Goal: Task Accomplishment & Management: Use online tool/utility

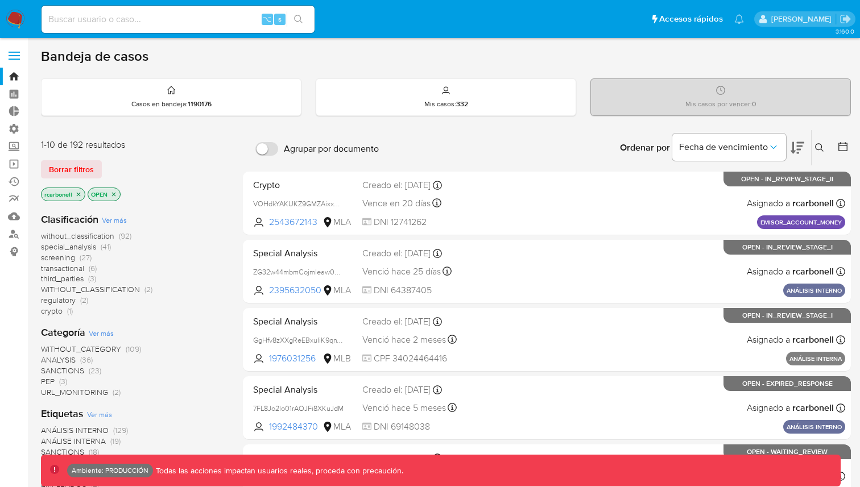
click at [11, 56] on span at bounding box center [14, 56] width 11 height 2
click at [0, 0] on input "checkbox" at bounding box center [0, 0] width 0 height 0
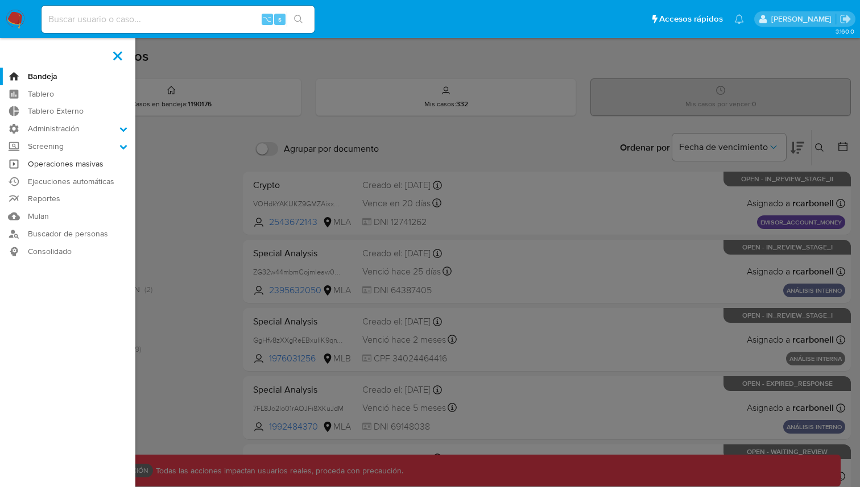
click at [63, 164] on link "Operaciones masivas" at bounding box center [67, 164] width 135 height 18
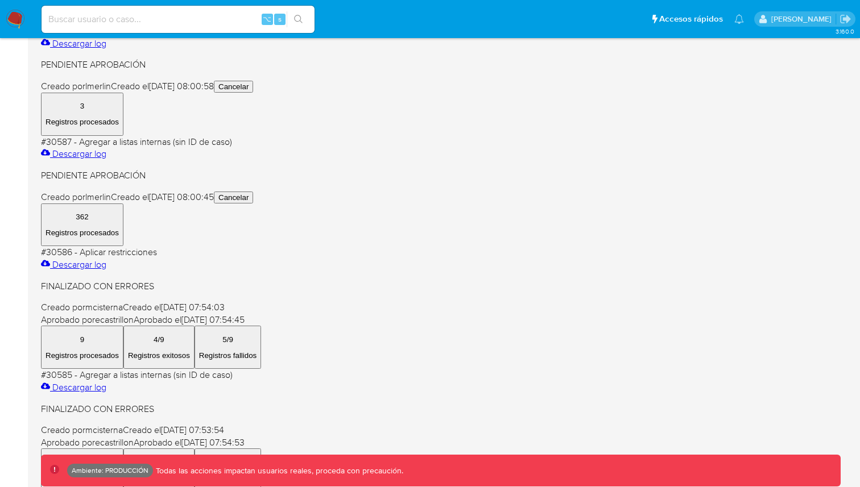
scroll to position [253, 0]
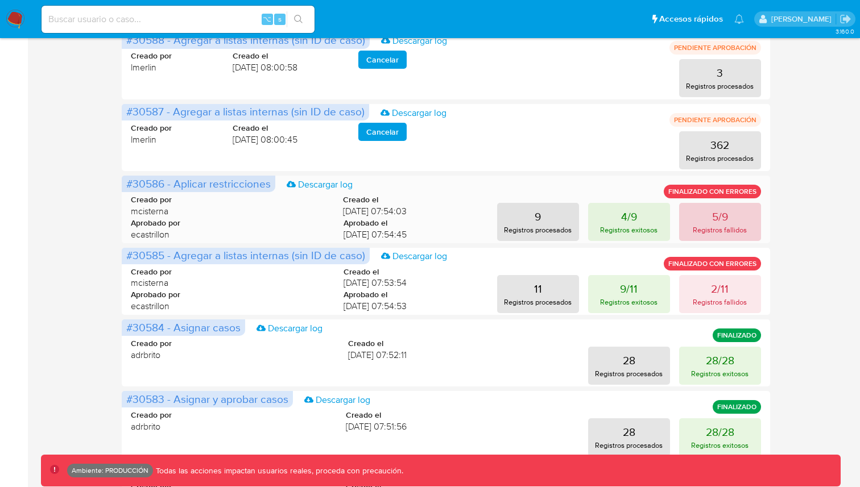
click at [702, 226] on p "Registros fallidos" at bounding box center [720, 230] width 54 height 11
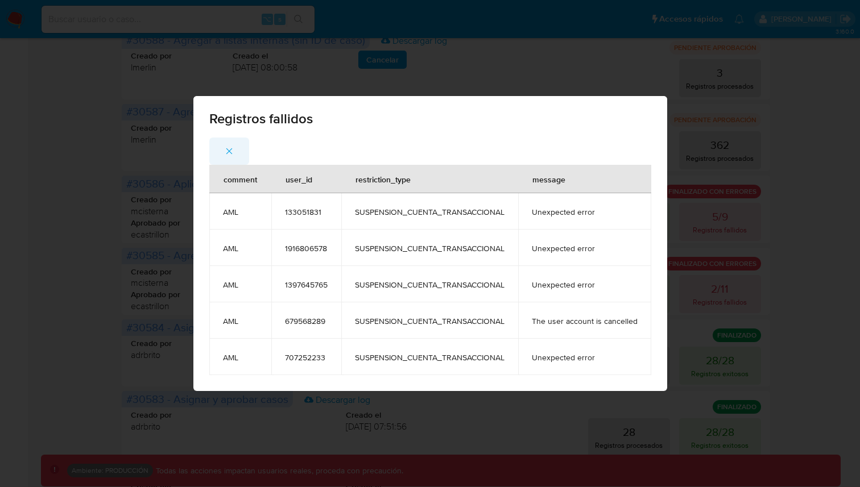
click at [230, 150] on icon "button" at bounding box center [229, 151] width 6 height 6
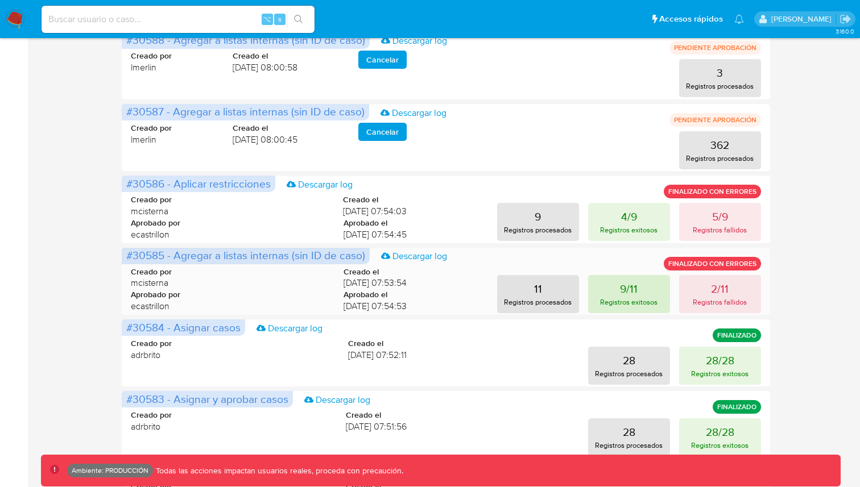
click at [637, 289] on p "9/11" at bounding box center [629, 289] width 18 height 16
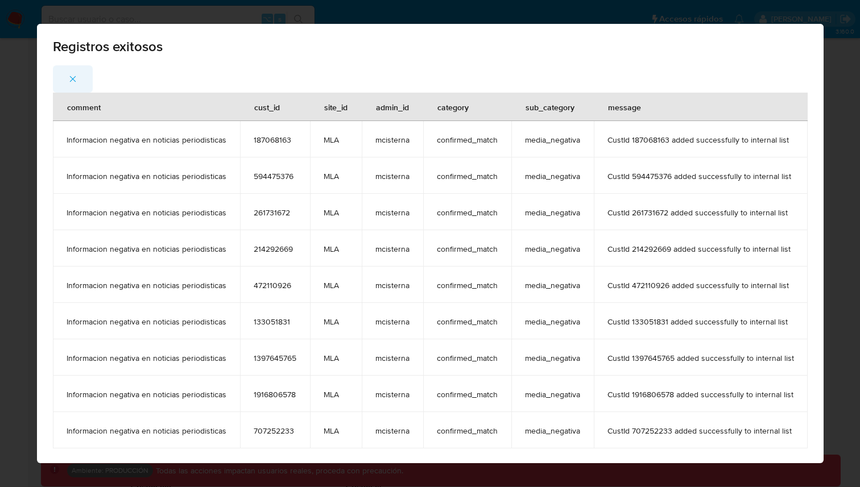
click at [64, 76] on button "button" at bounding box center [73, 78] width 40 height 27
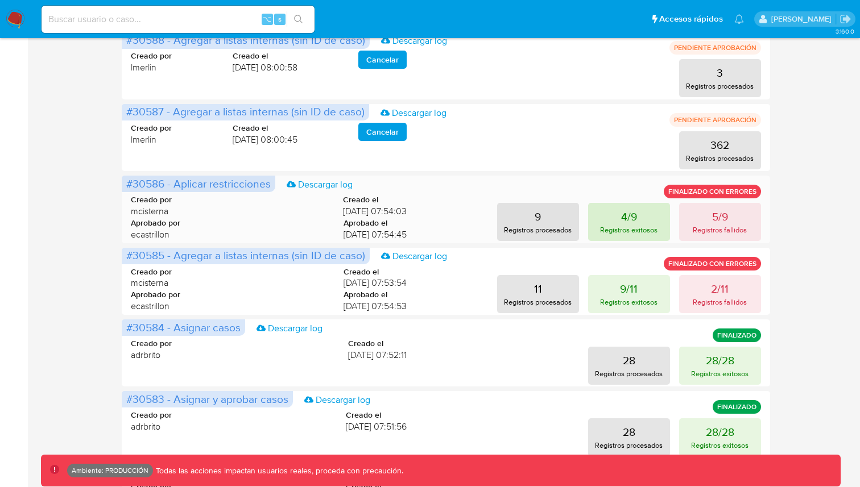
click at [656, 222] on button "4/9 Registros exitosos" at bounding box center [629, 222] width 82 height 38
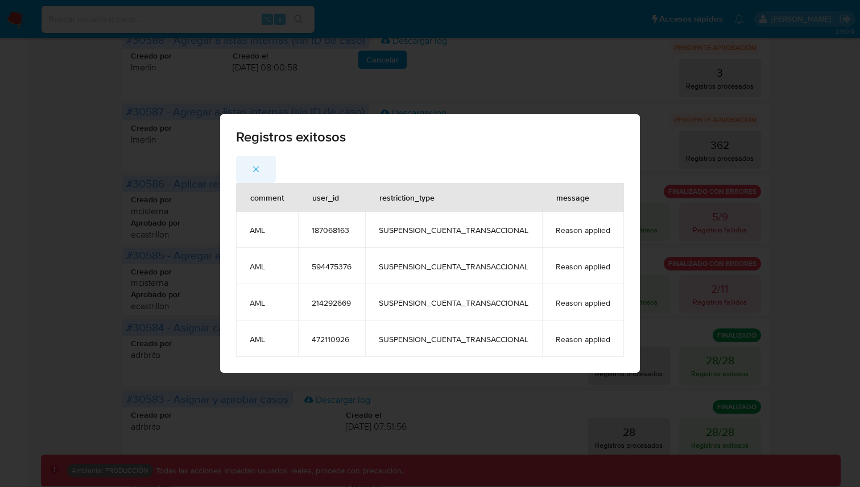
click at [255, 169] on icon "button" at bounding box center [256, 170] width 6 height 6
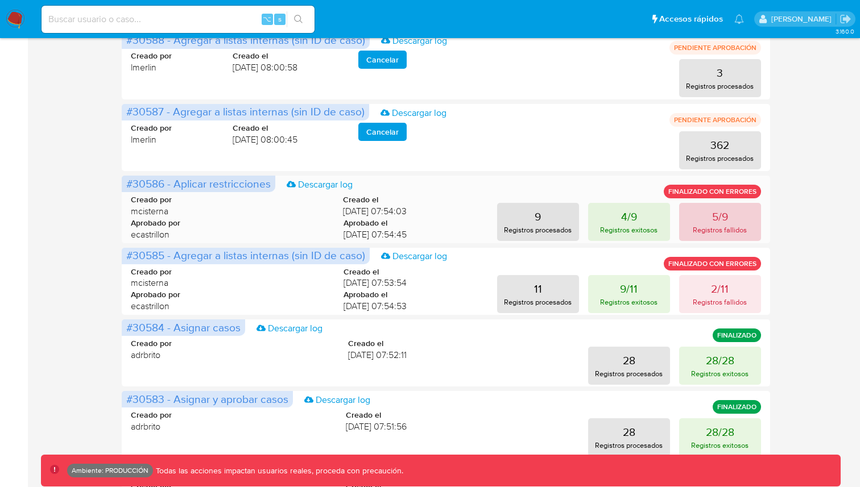
click at [736, 212] on button "5/9 Registros fallidos" at bounding box center [720, 222] width 82 height 38
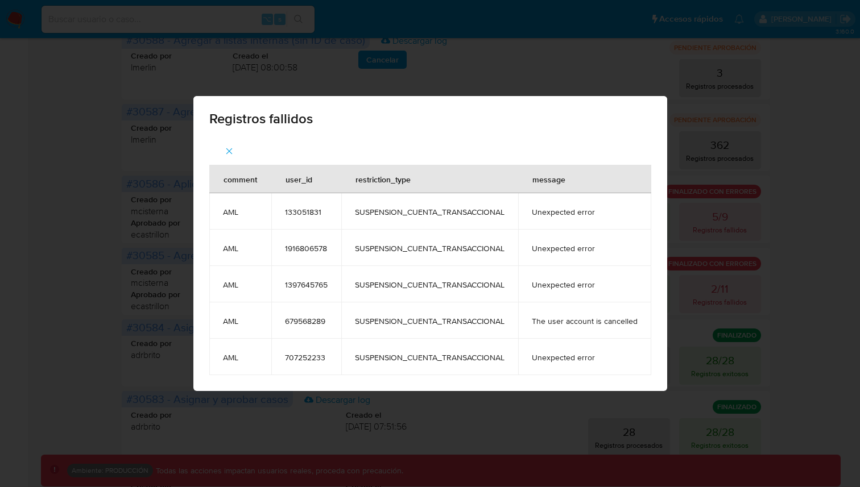
click at [287, 209] on span "133051831" at bounding box center [306, 212] width 43 height 10
copy span "133051831"
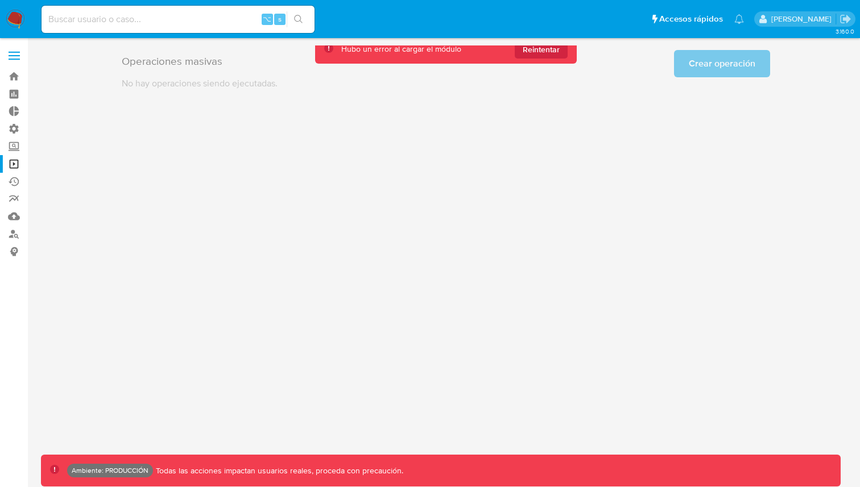
scroll to position [0, 0]
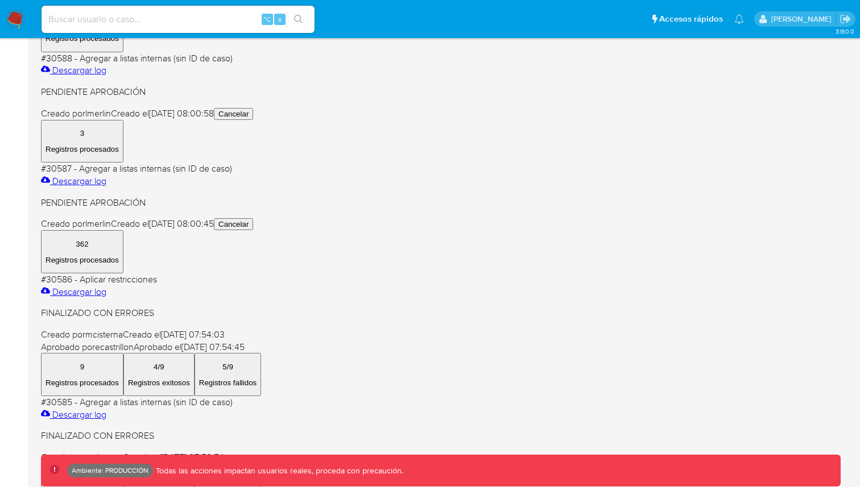
scroll to position [337, 0]
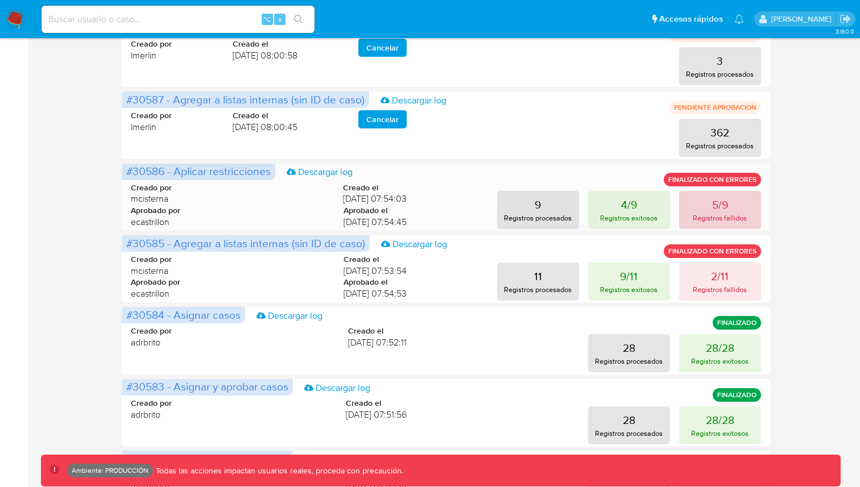
click at [749, 205] on button "5/9 Registros fallidos" at bounding box center [720, 210] width 82 height 38
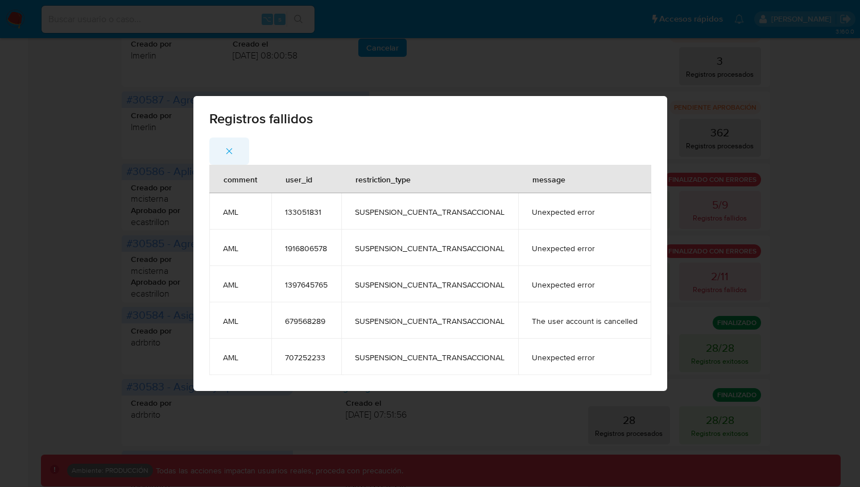
click at [229, 147] on icon "button" at bounding box center [229, 151] width 10 height 10
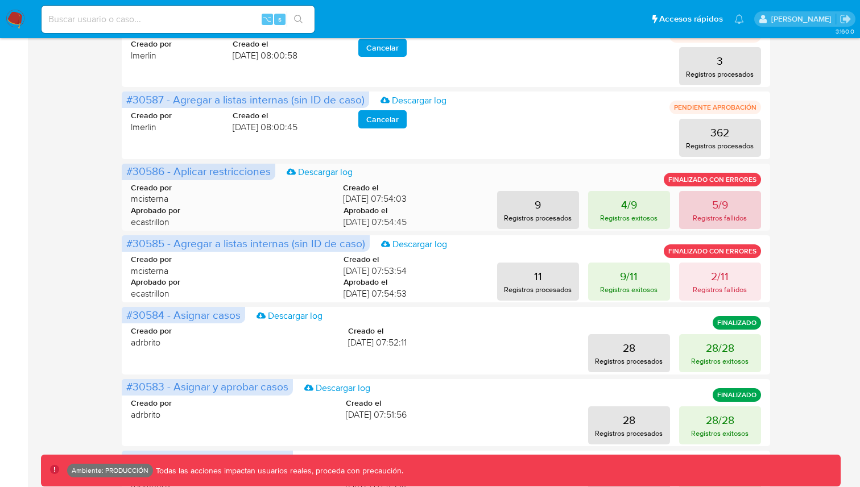
click at [722, 213] on p "Registros fallidos" at bounding box center [720, 218] width 54 height 11
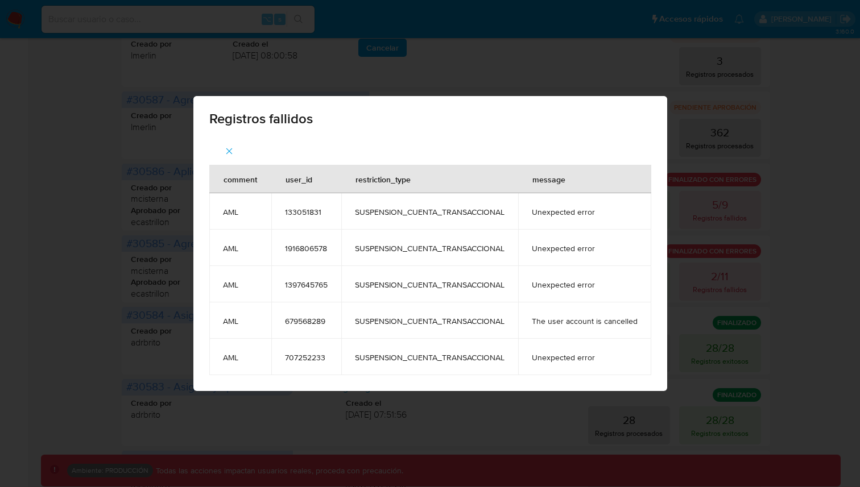
click at [308, 355] on span "707252233" at bounding box center [306, 358] width 43 height 10
copy span "707252233"
click at [313, 285] on span "1397645765" at bounding box center [306, 285] width 43 height 10
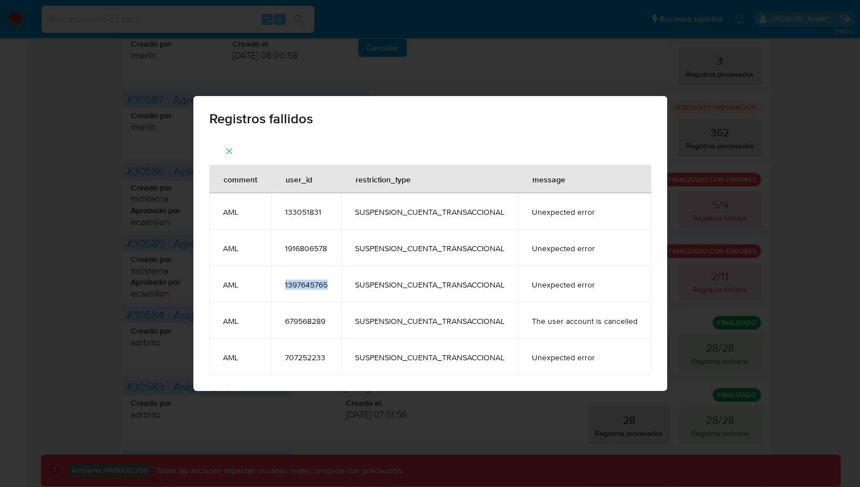
copy span "1397645765"
click at [299, 246] on span "1916806578" at bounding box center [306, 248] width 43 height 10
copy span "1916806578"
click at [301, 211] on span "133051831" at bounding box center [306, 212] width 43 height 10
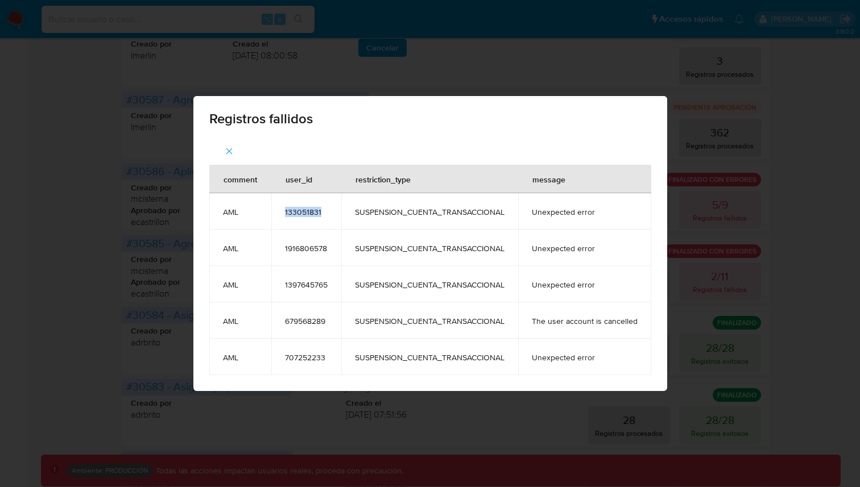
scroll to position [0, 0]
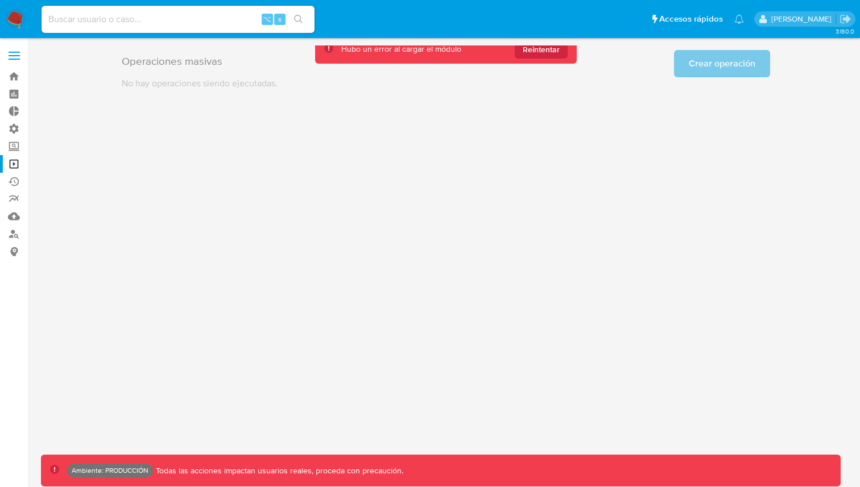
copy span "133051831"
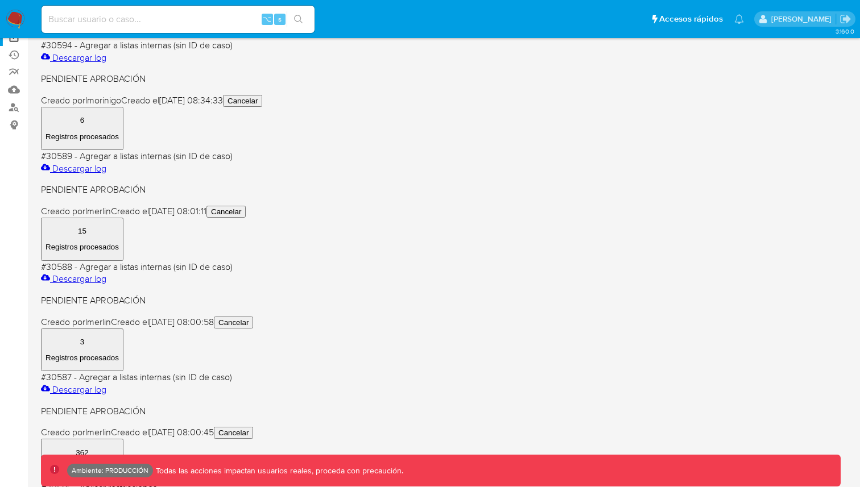
scroll to position [134, 0]
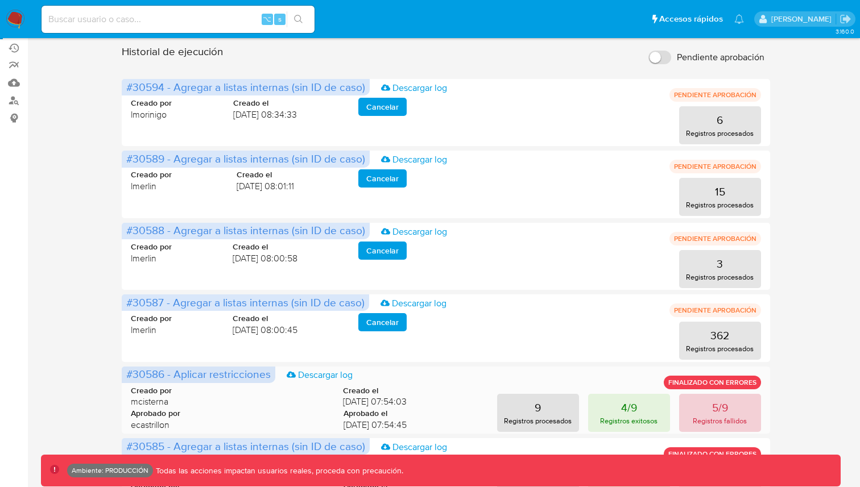
click at [717, 419] on p "Registros fallidos" at bounding box center [720, 421] width 54 height 11
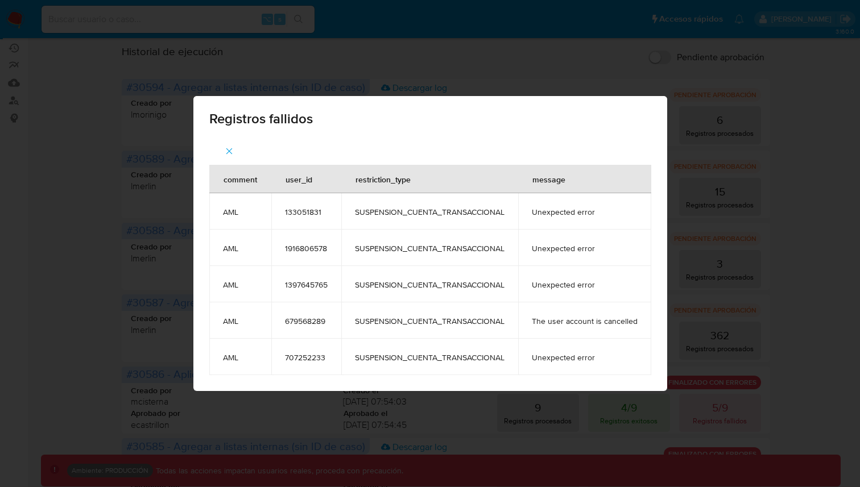
click at [304, 212] on span "133051831" at bounding box center [306, 212] width 43 height 10
copy span "133051831"
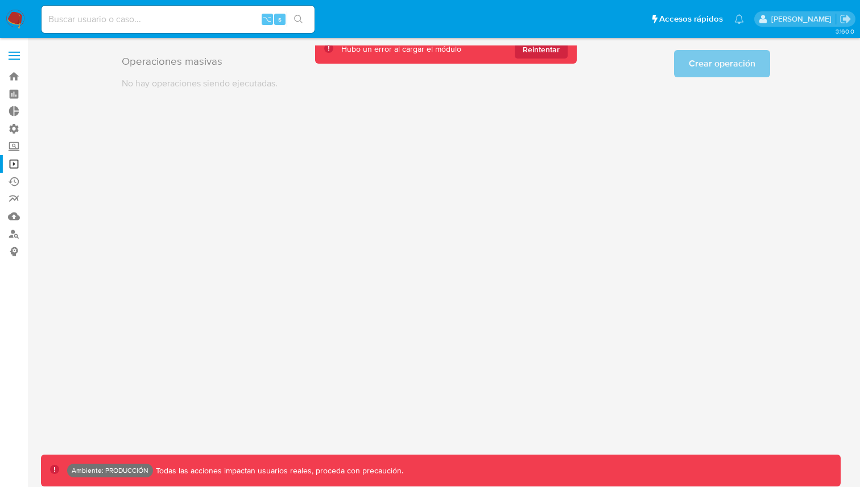
scroll to position [0, 0]
